Goal: Task Accomplishment & Management: Use online tool/utility

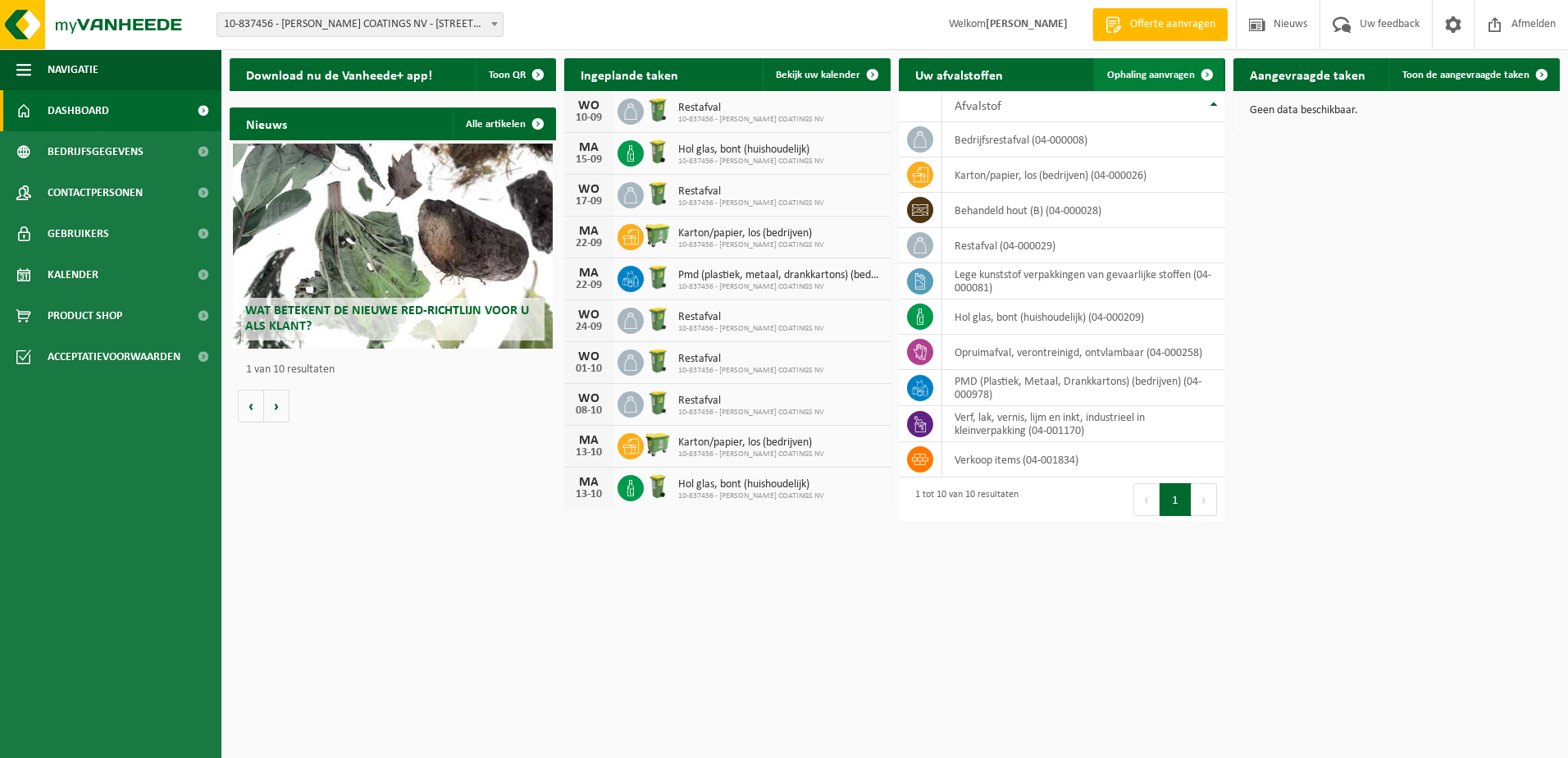
click at [1177, 71] on span "Ophaling aanvragen" at bounding box center [1151, 74] width 88 height 10
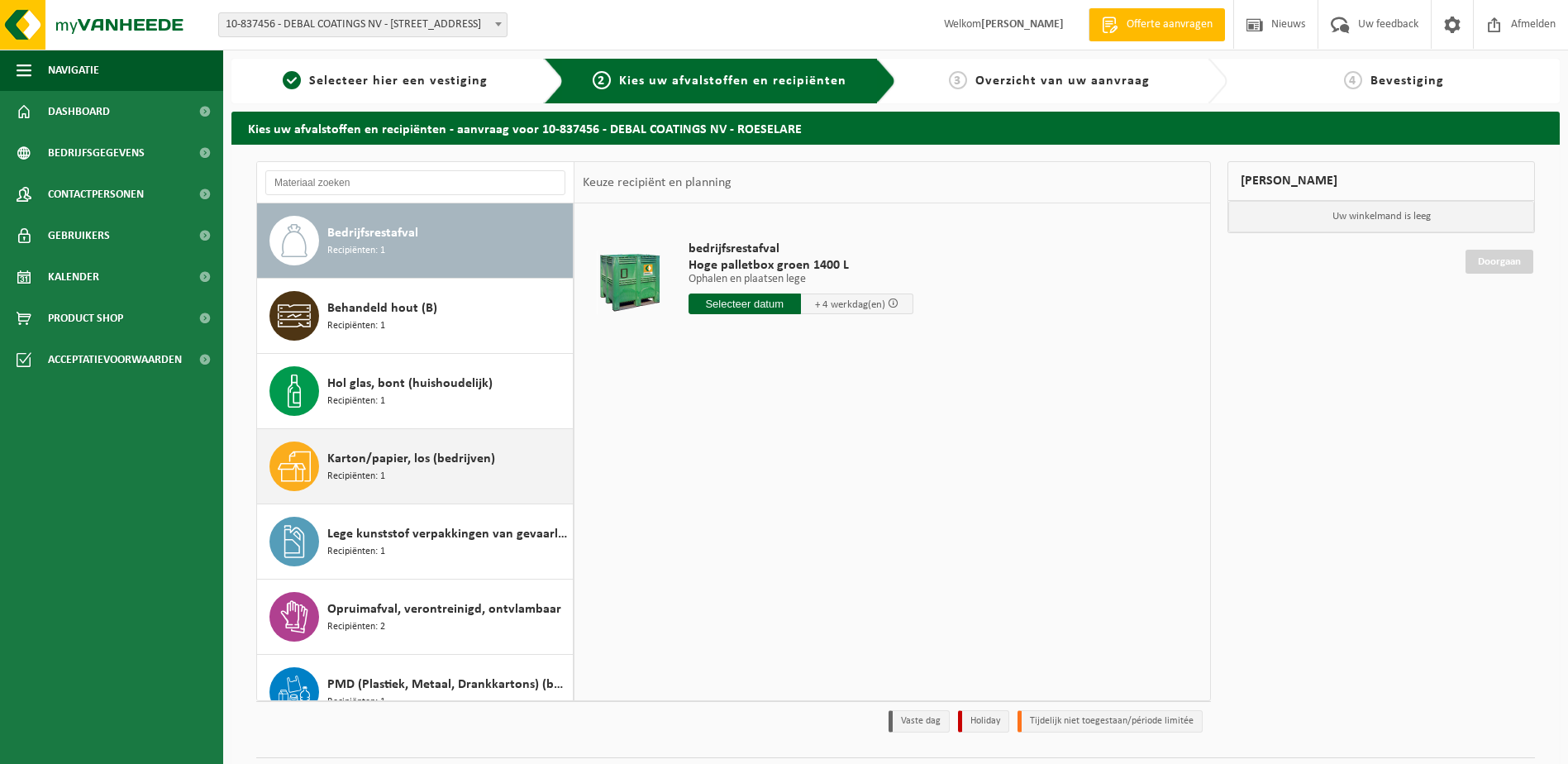
click at [375, 462] on span "Karton/papier, los (bedrijven)" at bounding box center [411, 458] width 168 height 20
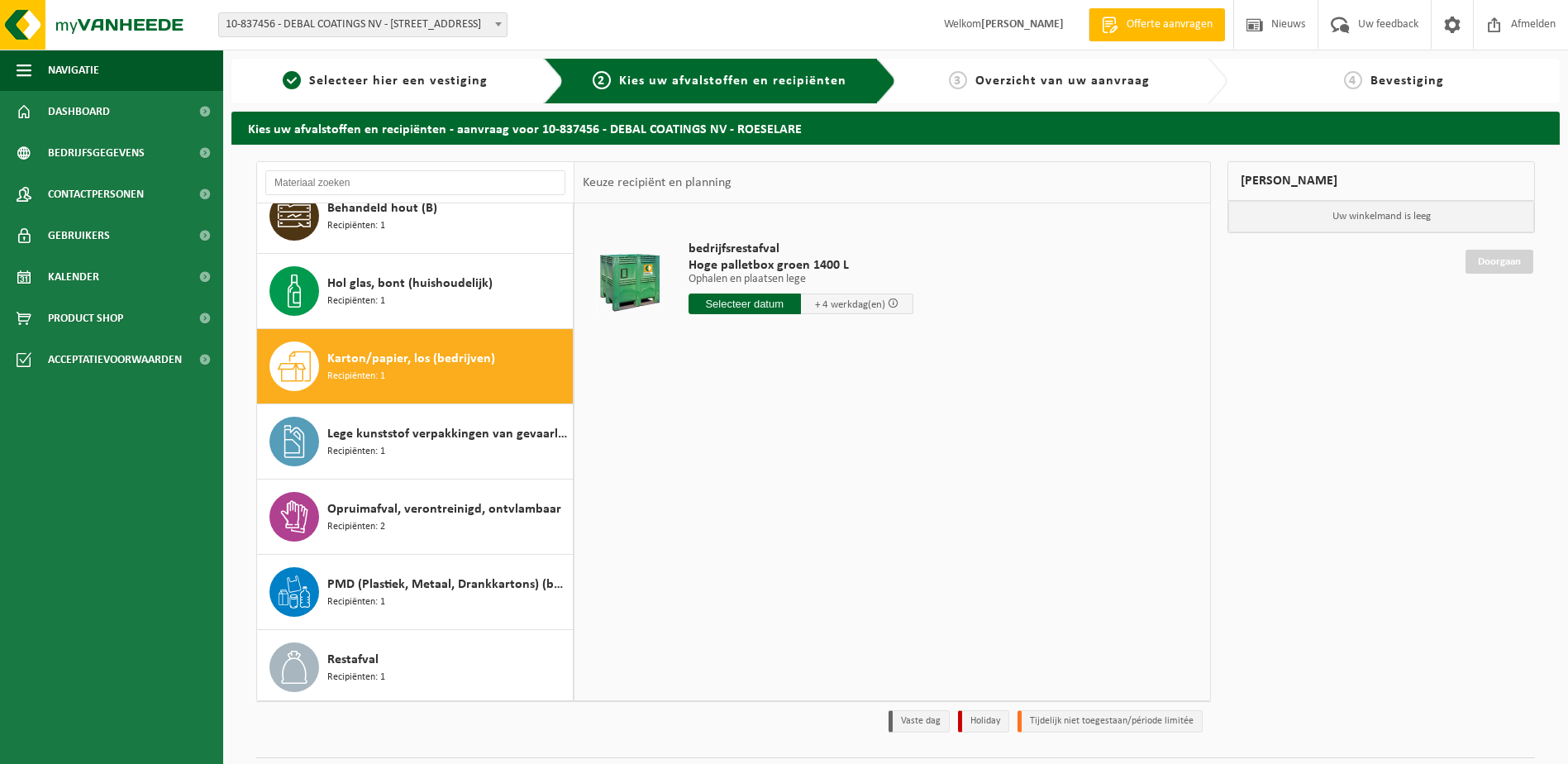
scroll to position [179, 0]
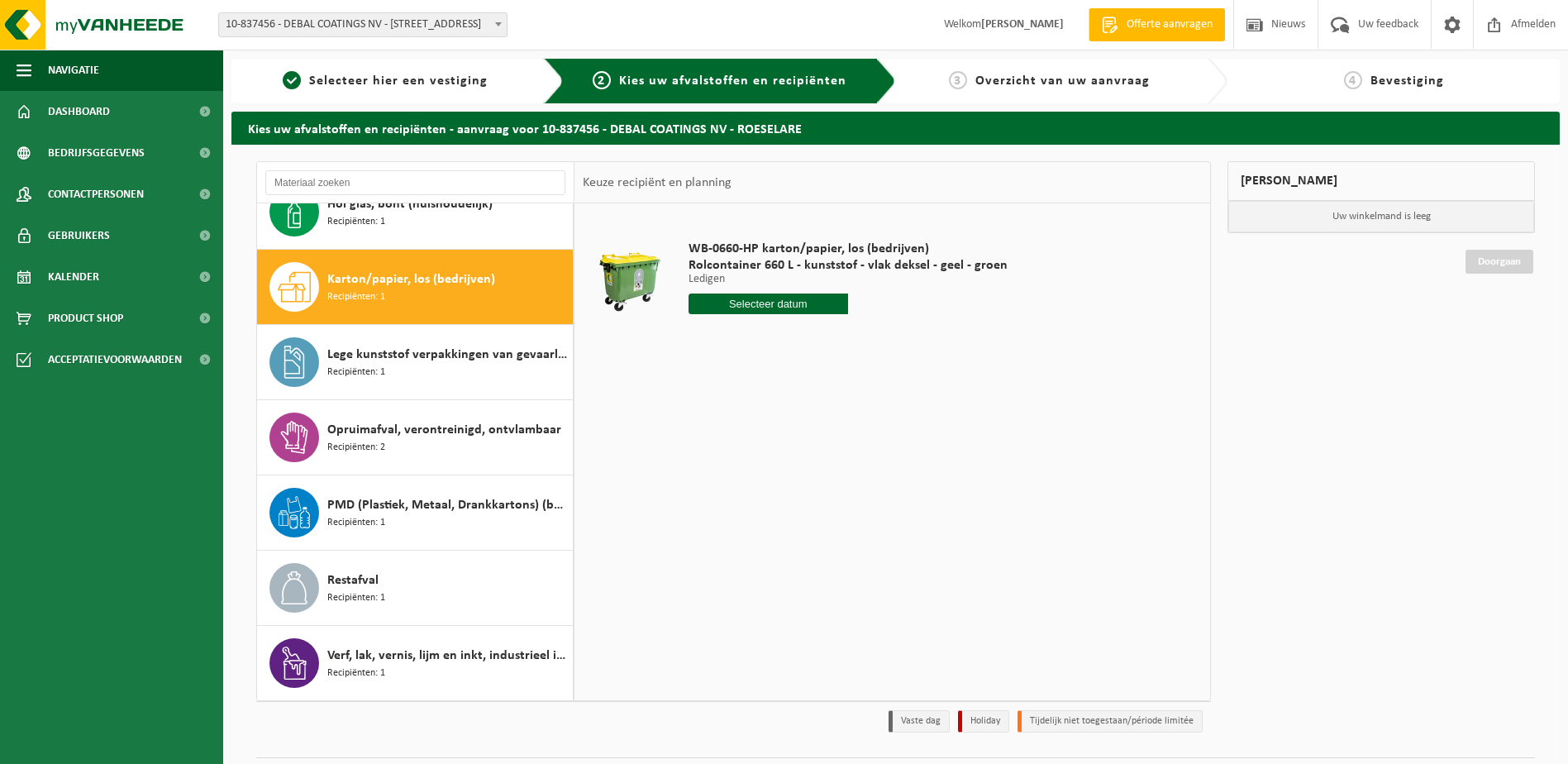
click at [792, 303] on input "text" at bounding box center [769, 304] width 160 height 21
click at [702, 420] on div "8" at bounding box center [703, 424] width 29 height 26
type input "Van 2025-09-08"
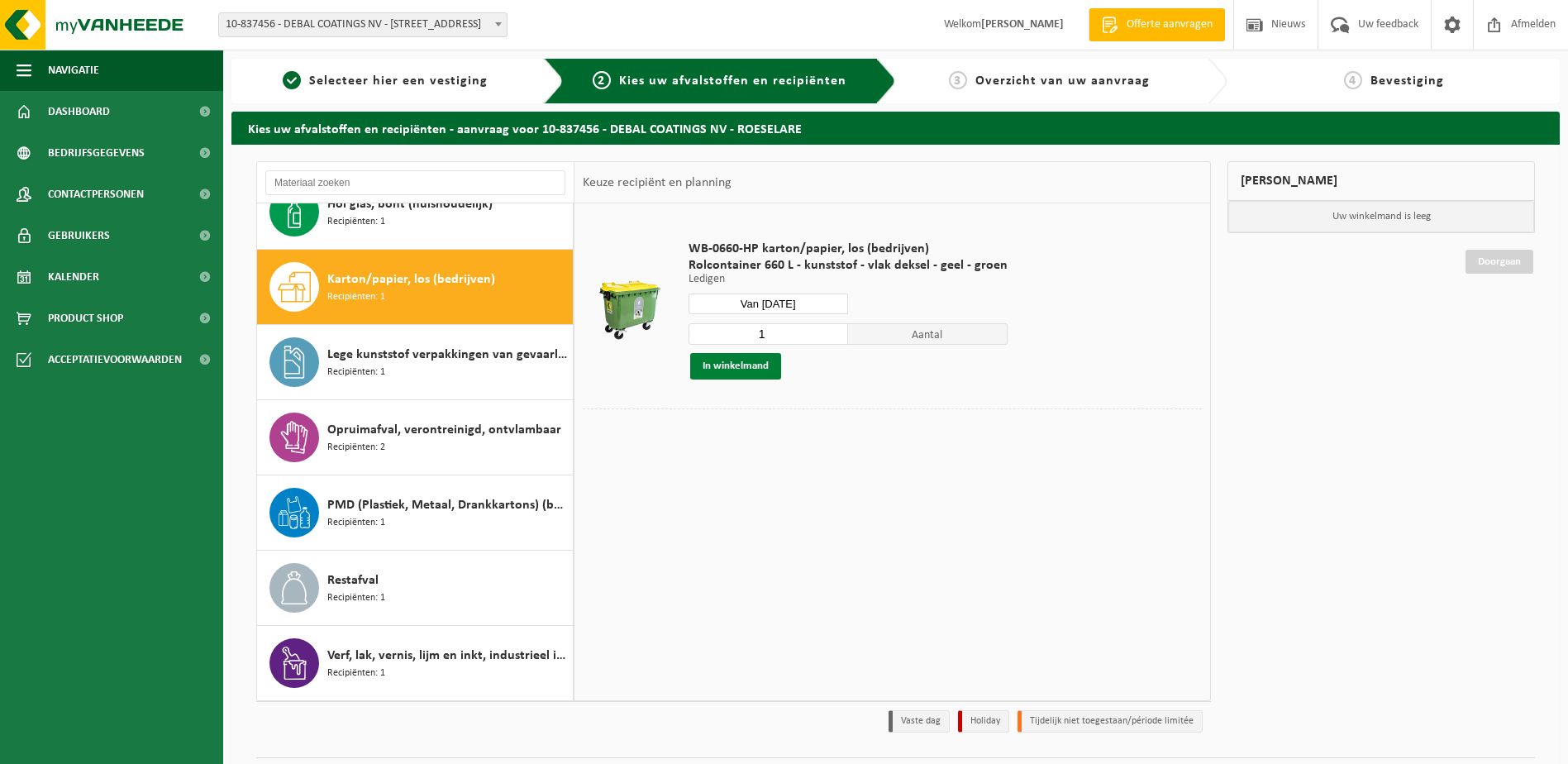
click at [746, 365] on button "In winkelmand" at bounding box center [735, 366] width 91 height 26
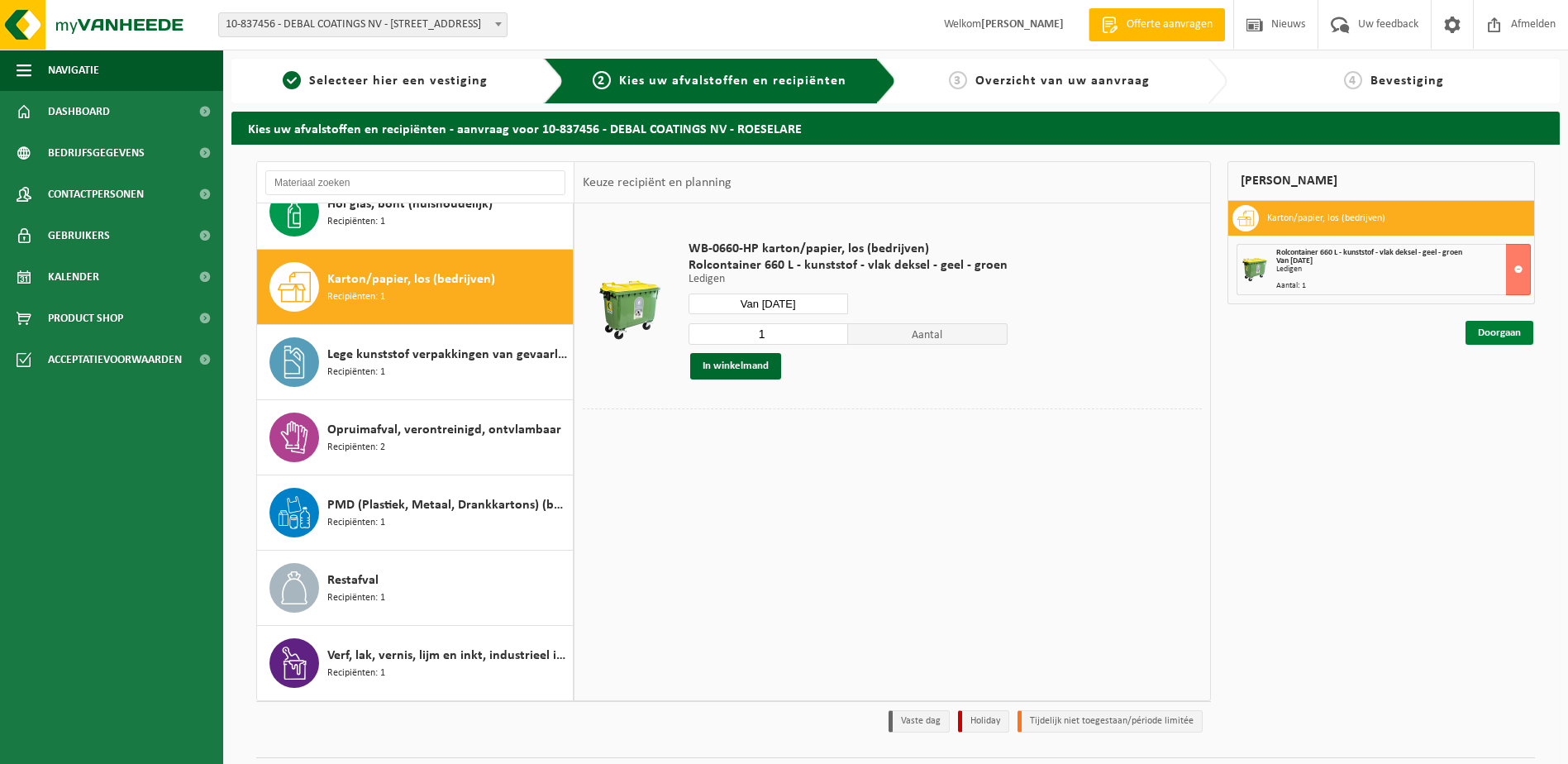
click at [1510, 329] on link "Doorgaan" at bounding box center [1499, 333] width 68 height 24
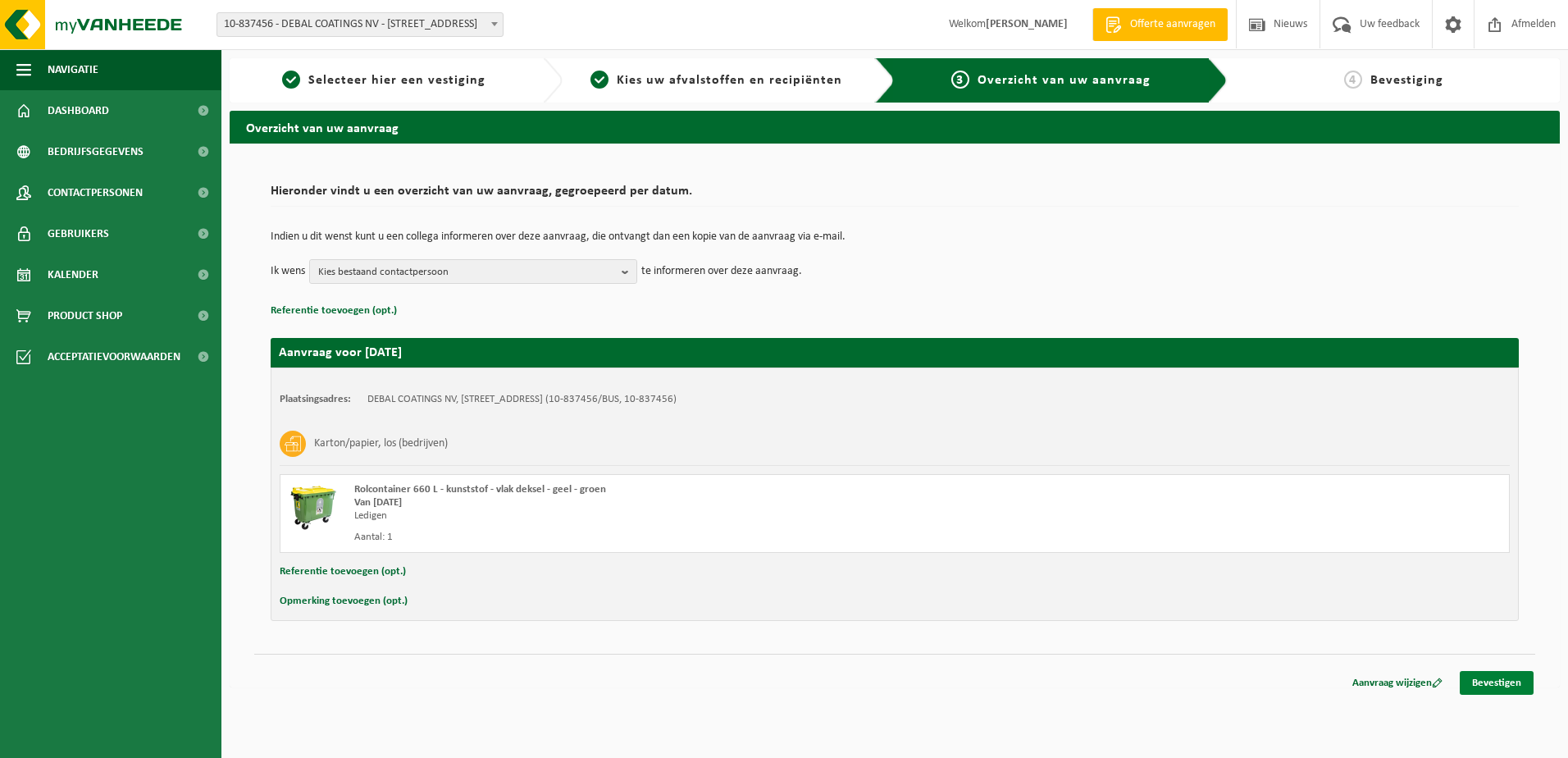
click at [1494, 678] on link "Bevestigen" at bounding box center [1495, 683] width 74 height 24
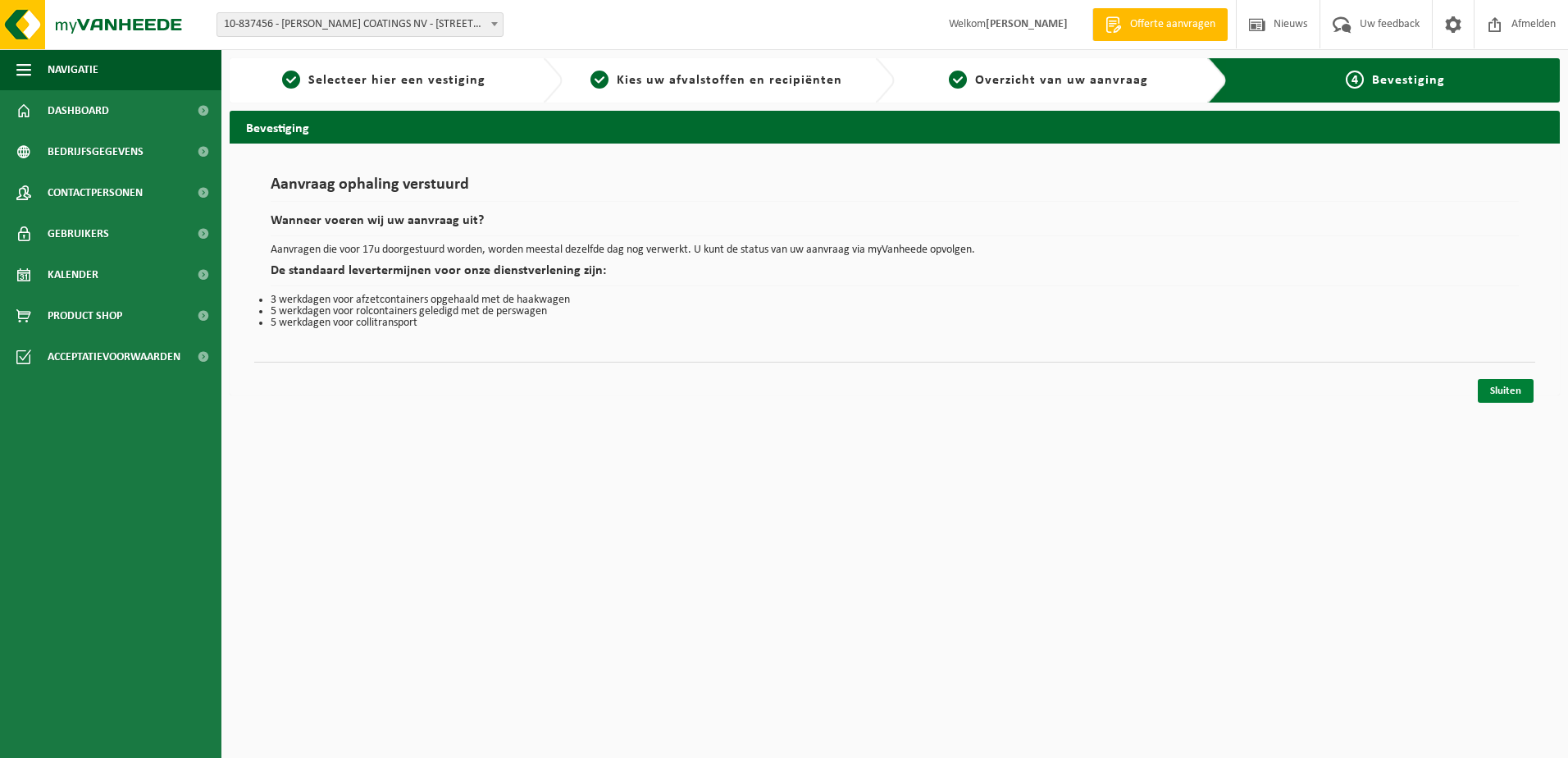
click at [1509, 388] on link "Sluiten" at bounding box center [1506, 391] width 56 height 24
